Goal: Task Accomplishment & Management: Manage account settings

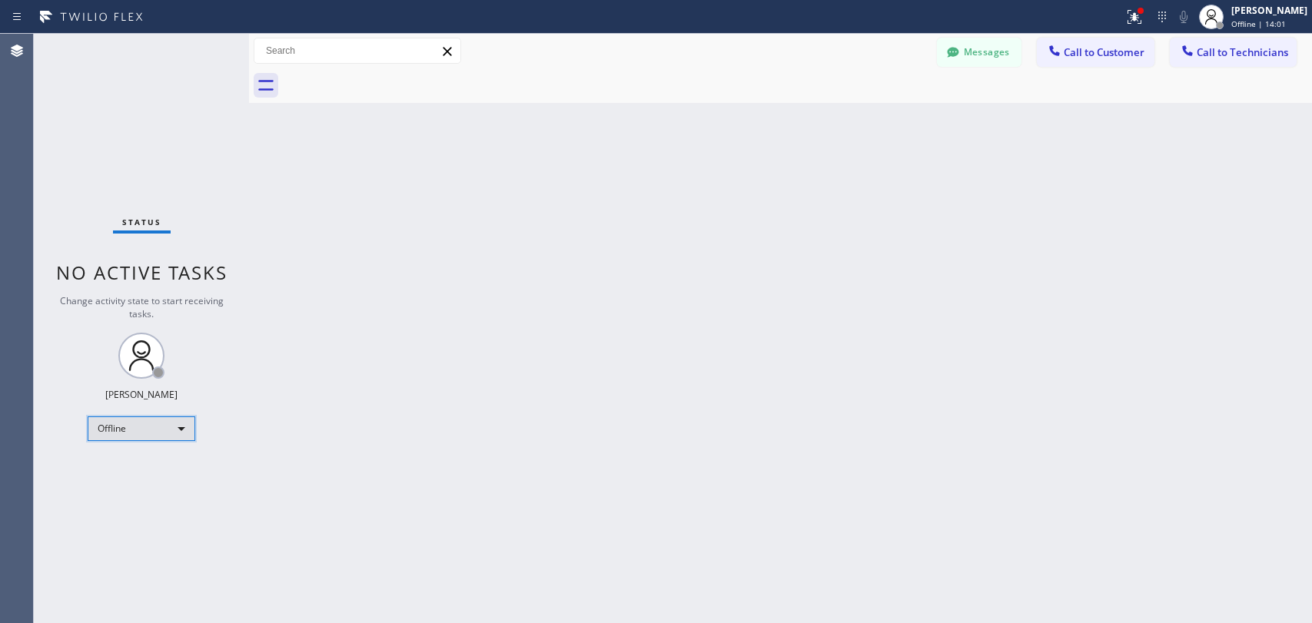
click at [148, 433] on div "Offline" at bounding box center [142, 429] width 108 height 25
click at [175, 428] on div "Offline" at bounding box center [142, 429] width 108 height 25
click at [158, 472] on li "Available" at bounding box center [140, 467] width 105 height 18
click at [148, 430] on div "Available" at bounding box center [142, 422] width 108 height 25
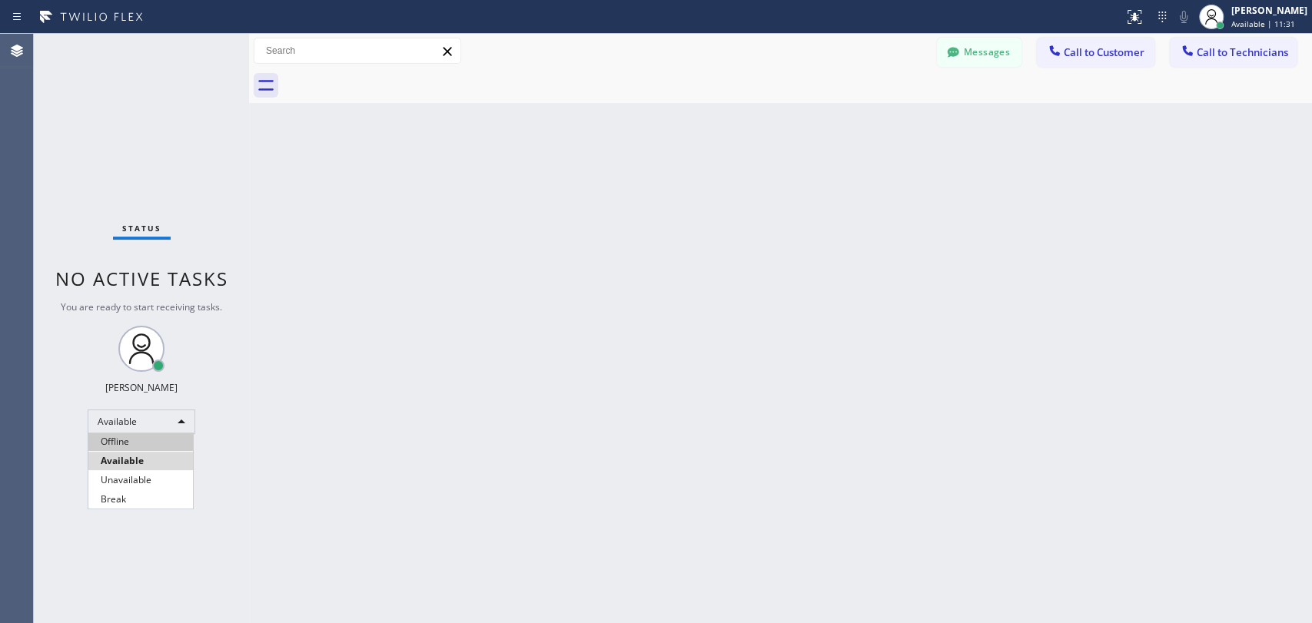
click at [143, 450] on ul "Offline Available Unavailable Break" at bounding box center [141, 471] width 106 height 76
click at [144, 446] on li "Offline" at bounding box center [140, 442] width 105 height 18
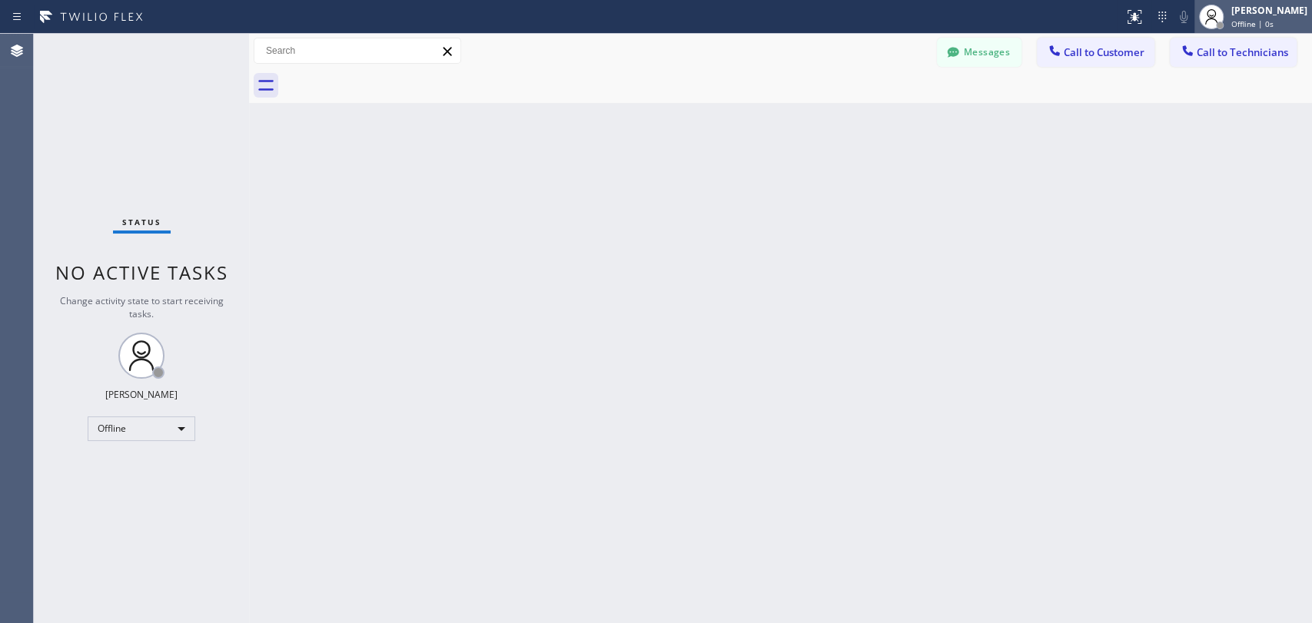
click at [1231, 12] on div "[PERSON_NAME]" at bounding box center [1269, 10] width 76 height 13
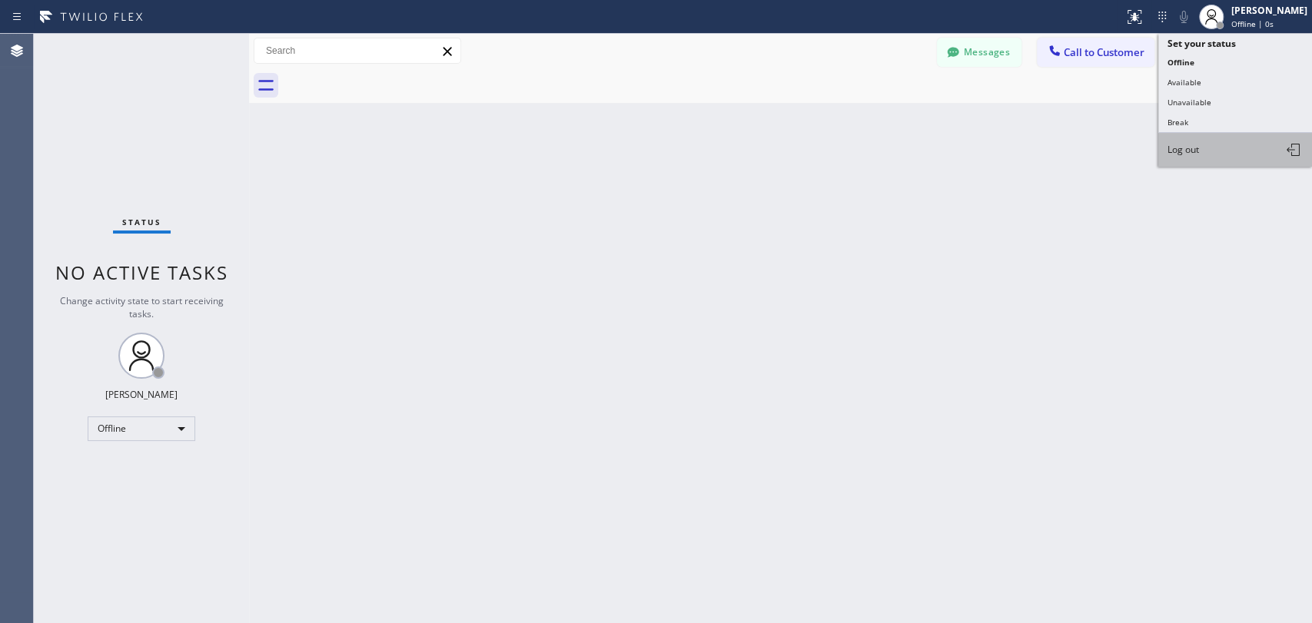
click at [1192, 152] on span "Log out" at bounding box center [1183, 149] width 32 height 13
